Goal: Information Seeking & Learning: Learn about a topic

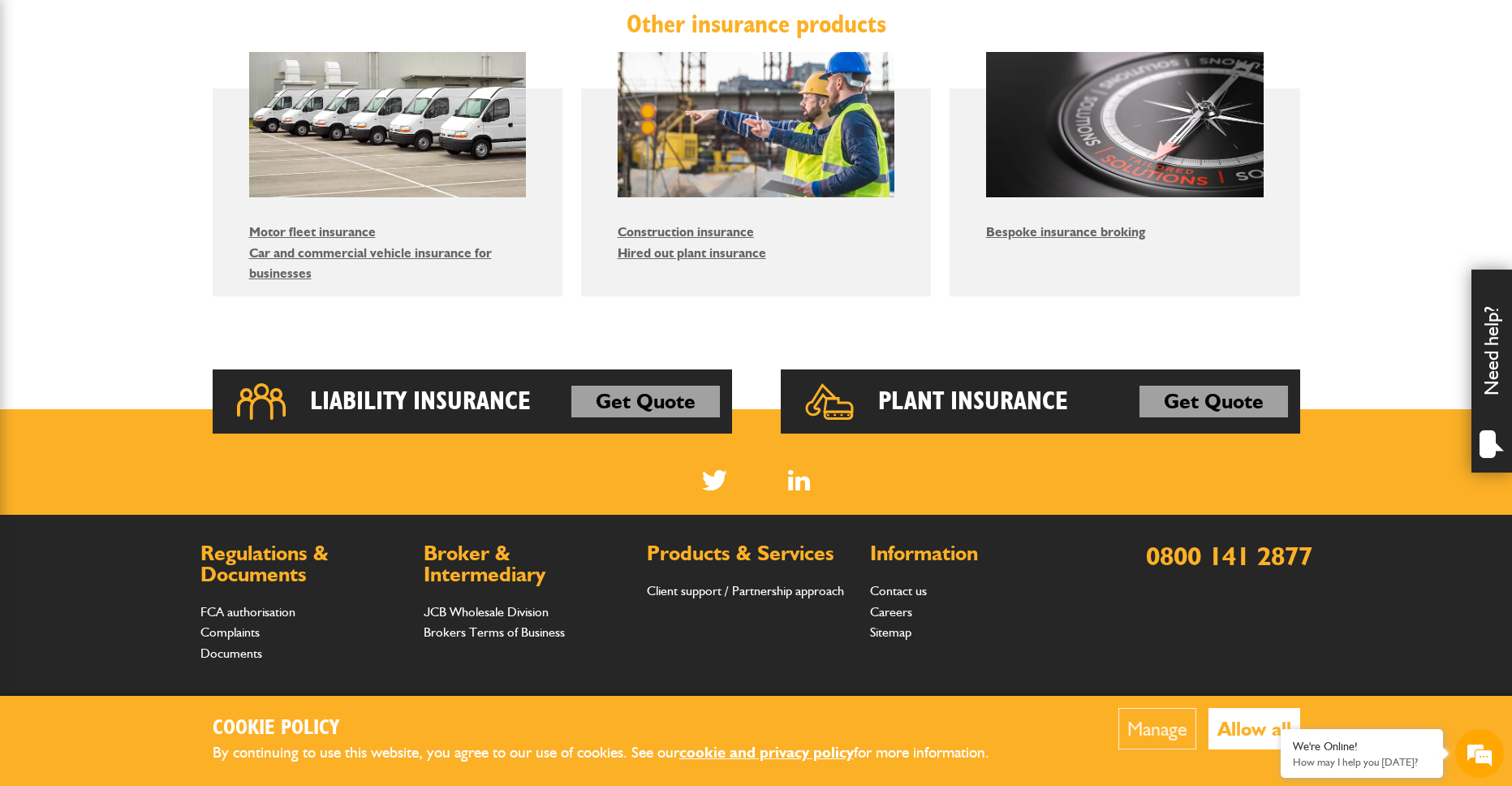
scroll to position [1001, 0]
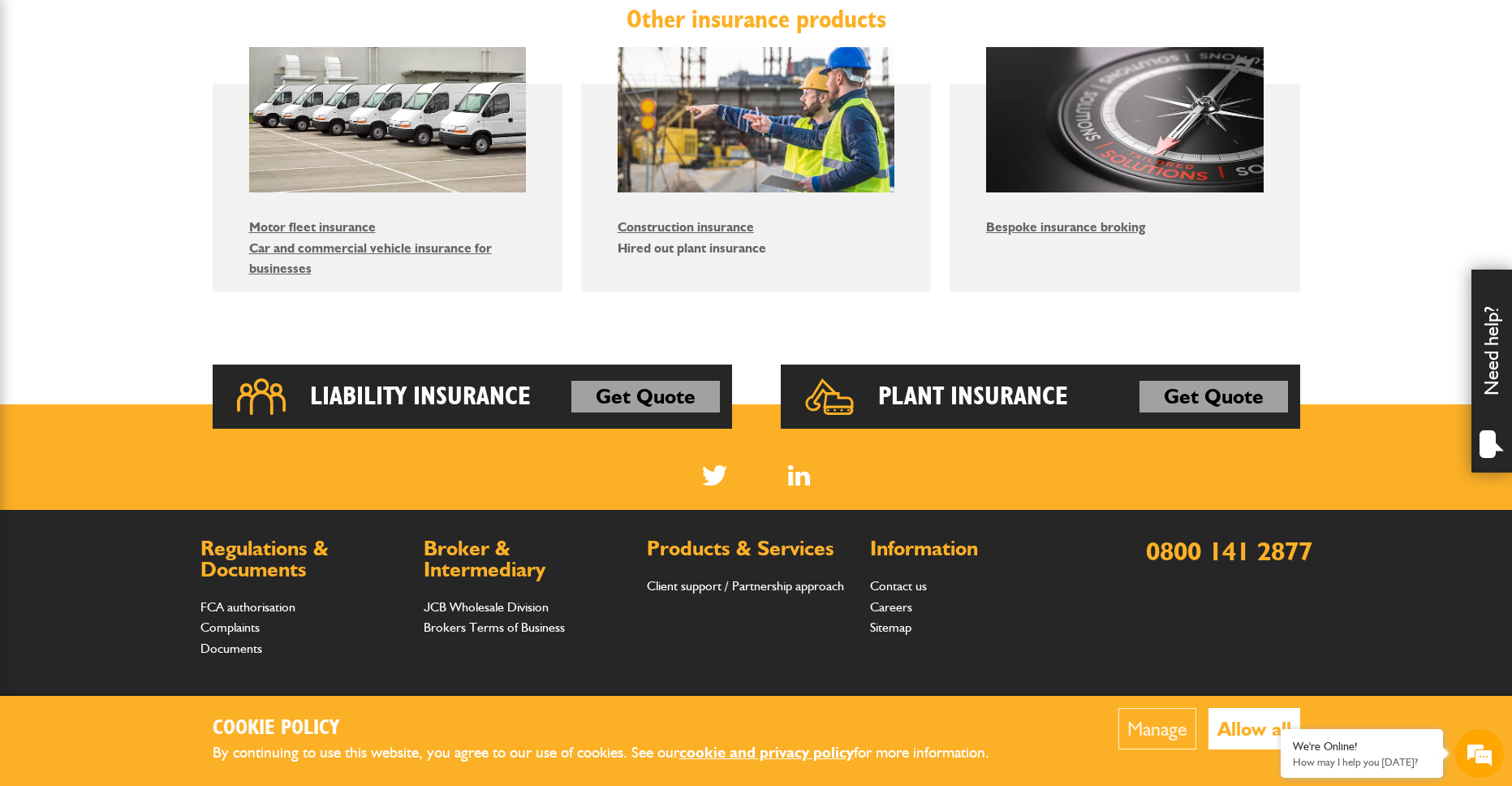
click at [754, 257] on li "Hired out plant insurance" at bounding box center [756, 249] width 278 height 21
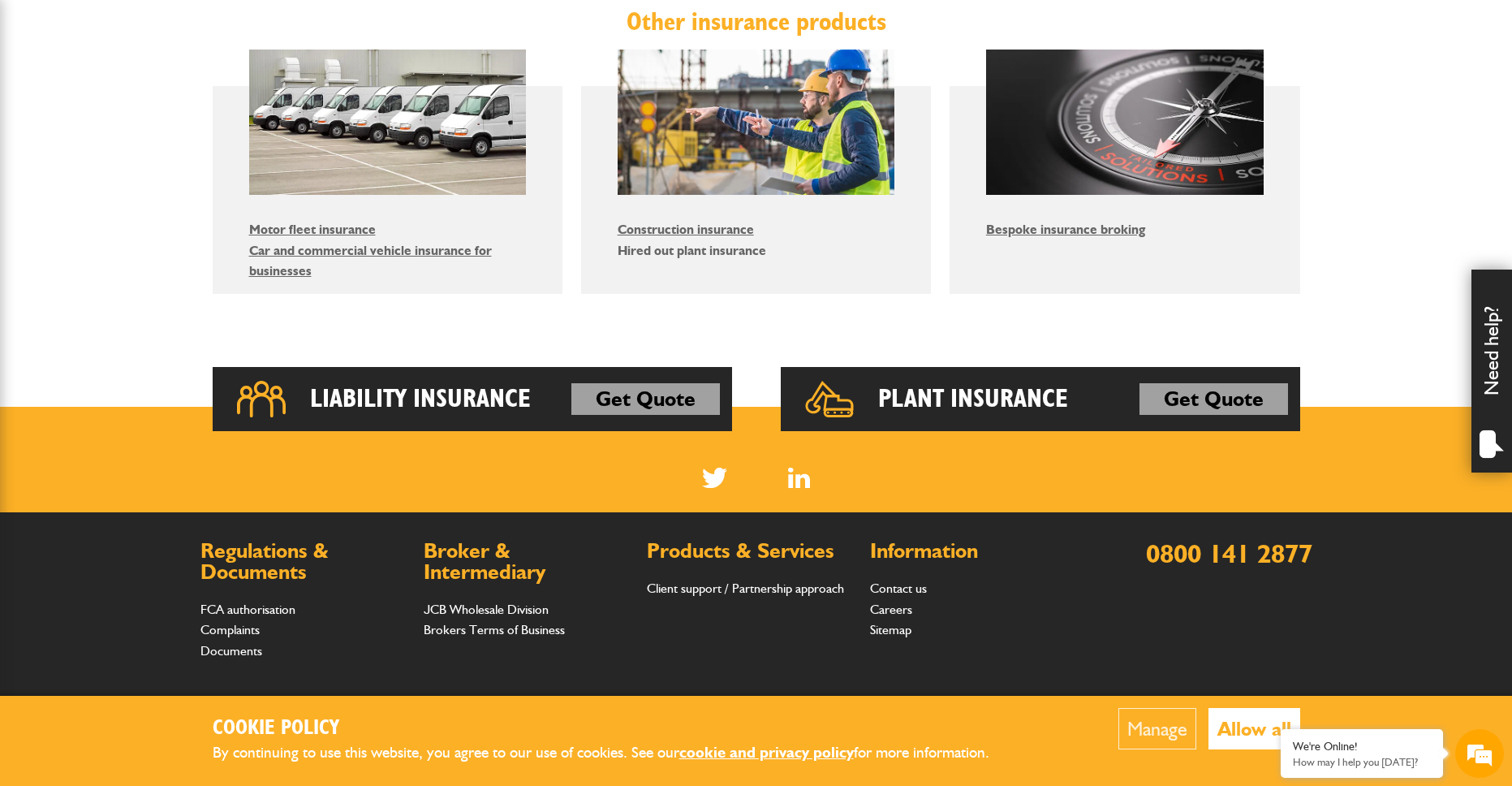
scroll to position [0, 0]
click at [748, 252] on link "Hired out plant insurance" at bounding box center [691, 250] width 148 height 16
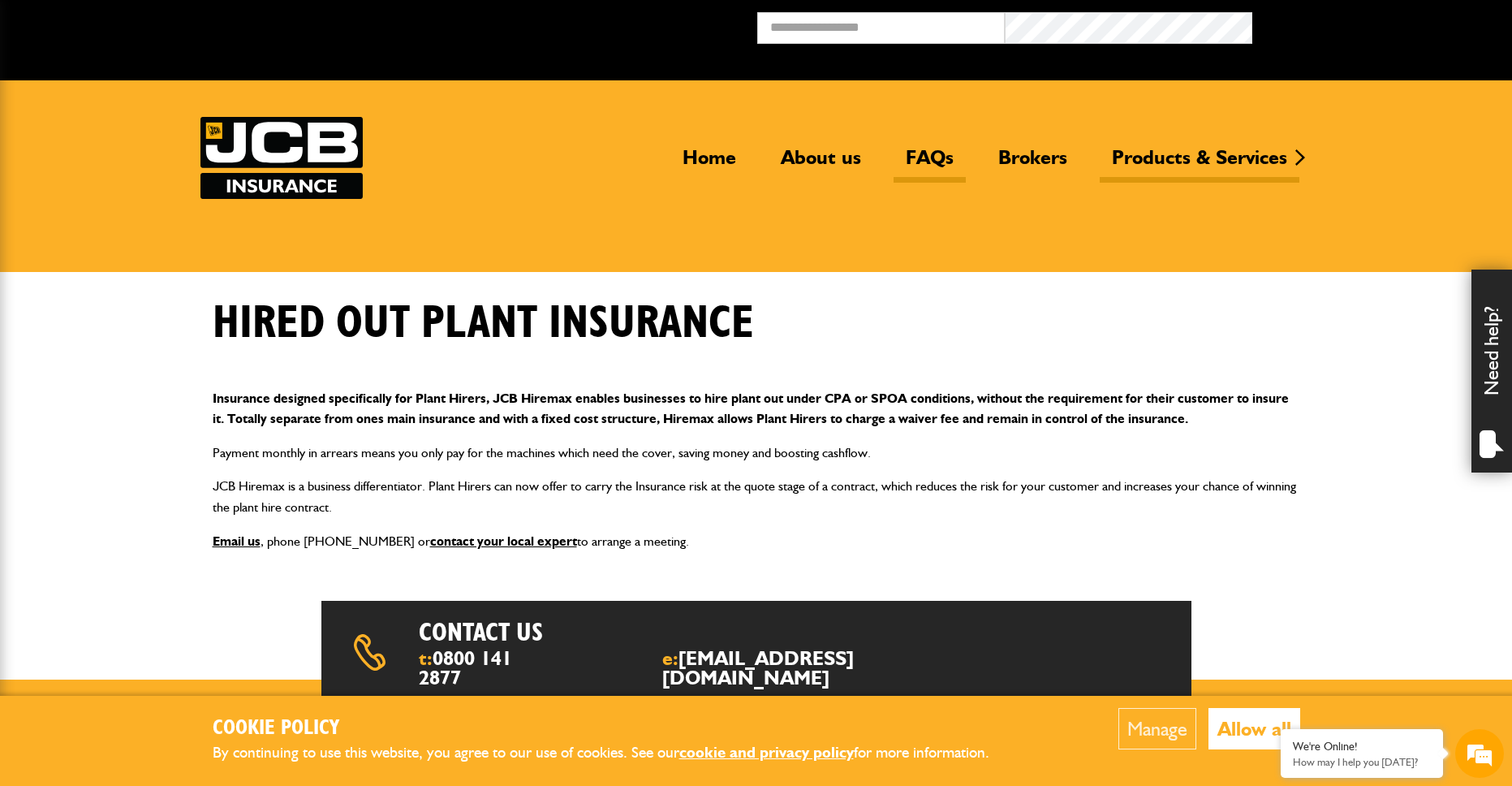
click at [930, 157] on link "FAQs" at bounding box center [930, 164] width 72 height 38
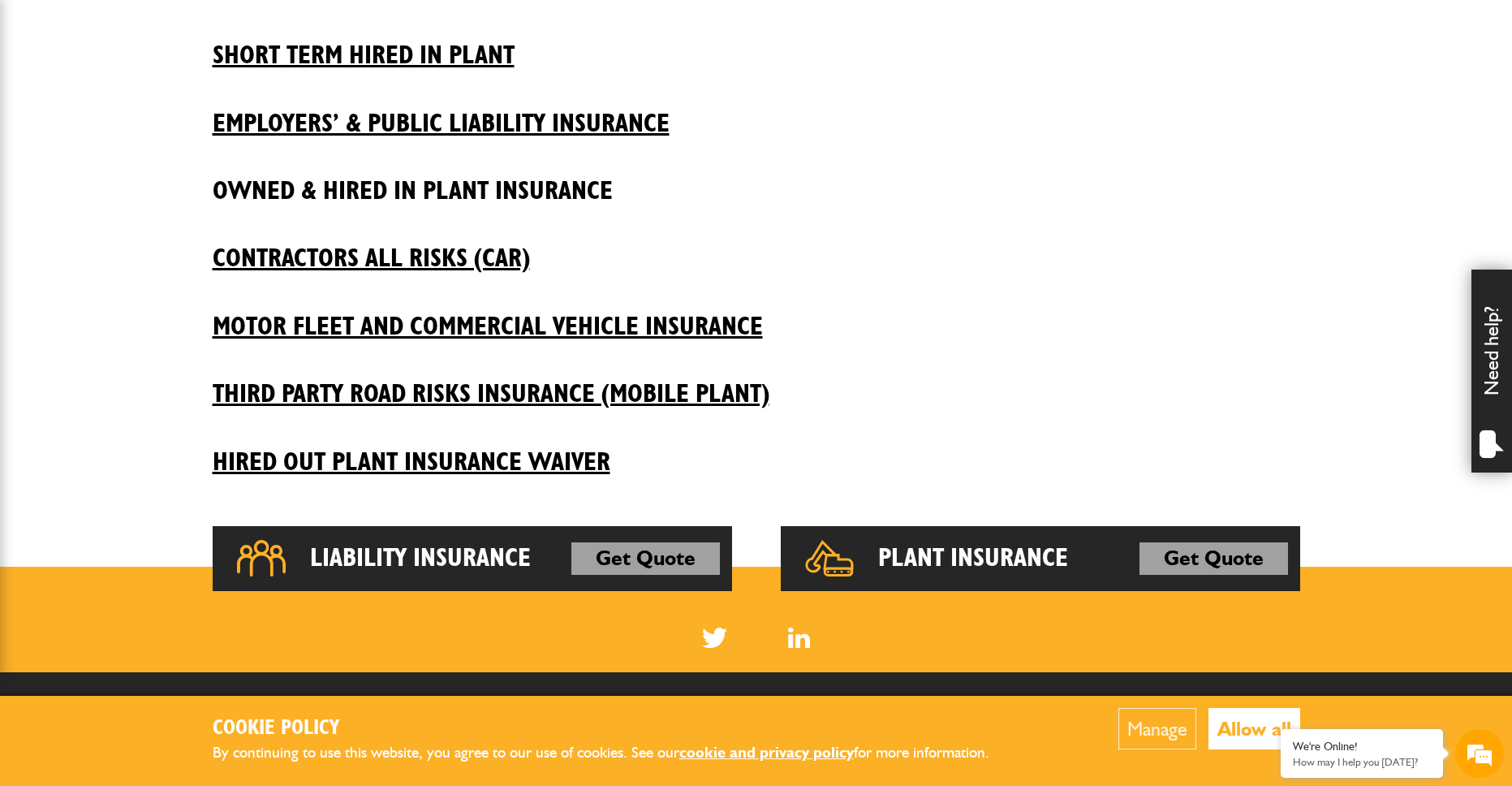
scroll to position [532, 0]
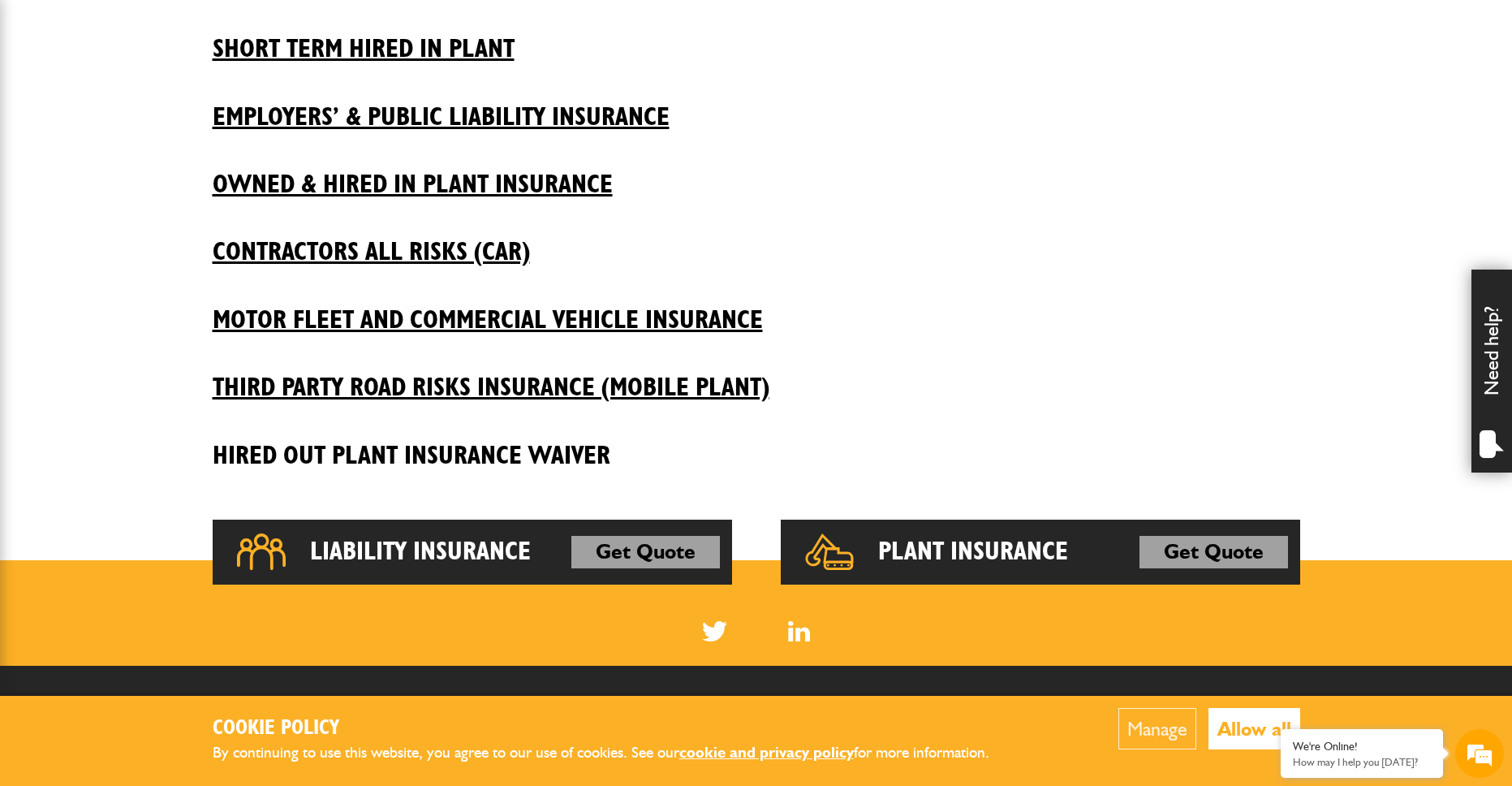
click at [562, 452] on h2 "Hired Out Plant Insurance Waiver" at bounding box center [756, 443] width 1088 height 55
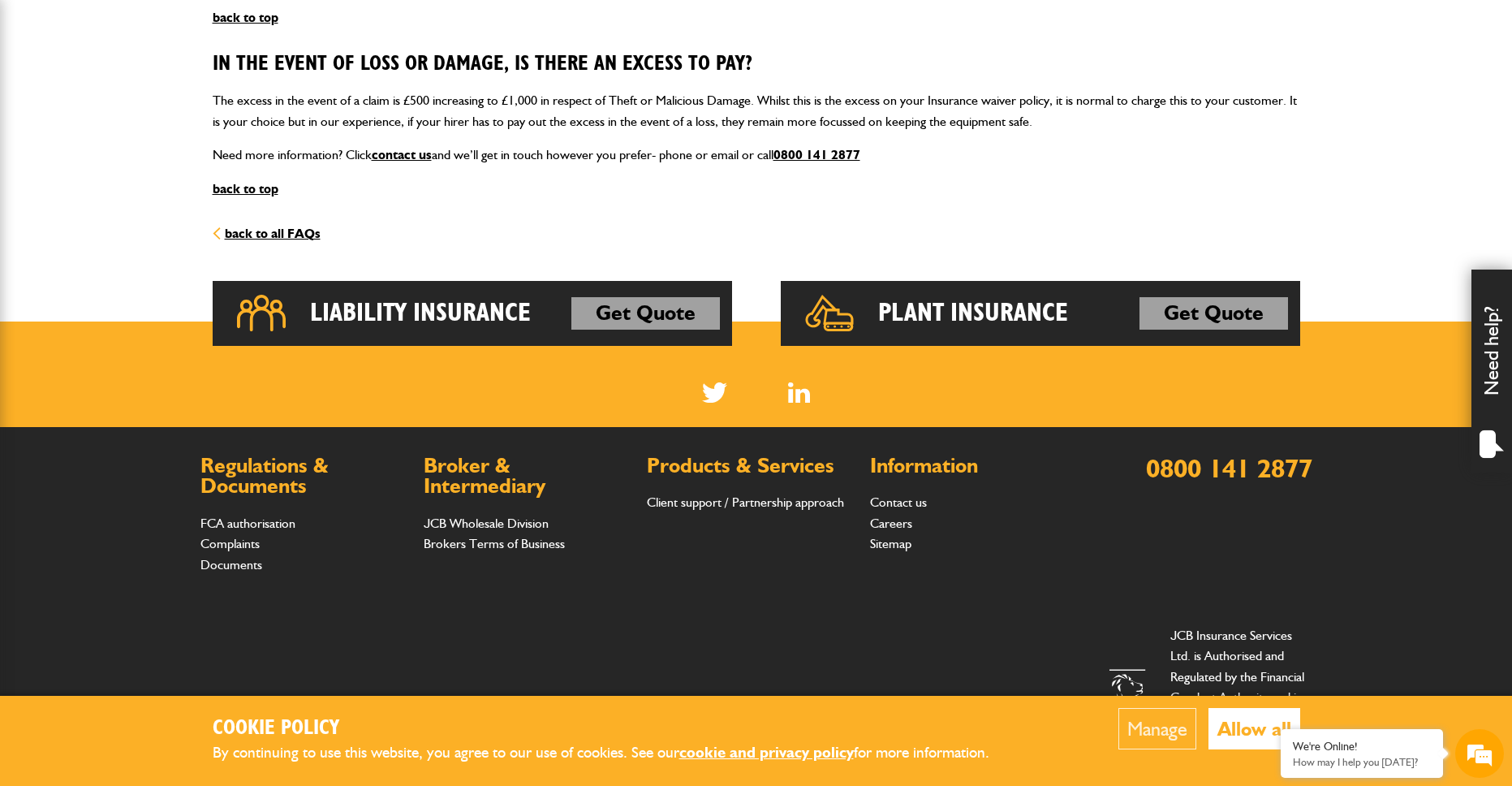
scroll to position [1803, 0]
